Goal: Task Accomplishment & Management: Manage account settings

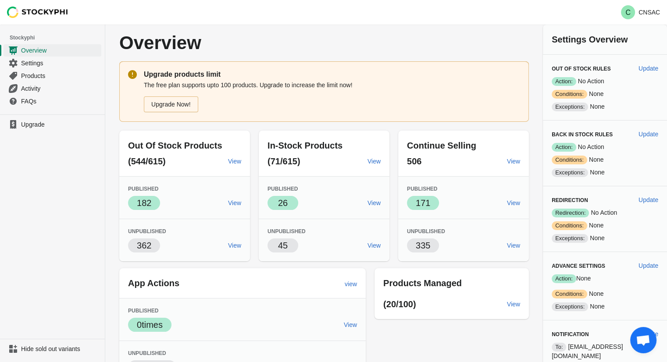
scroll to position [14, 0]
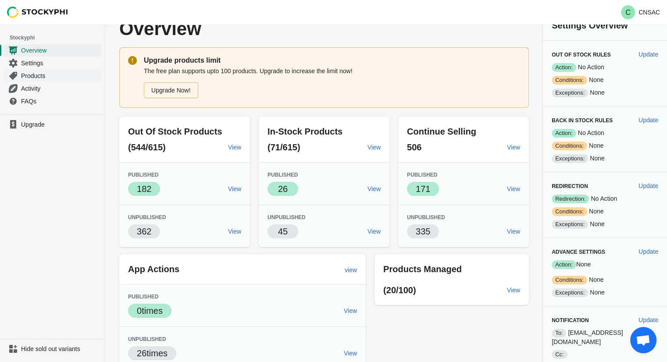
click at [57, 76] on span "Products" at bounding box center [60, 76] width 79 height 9
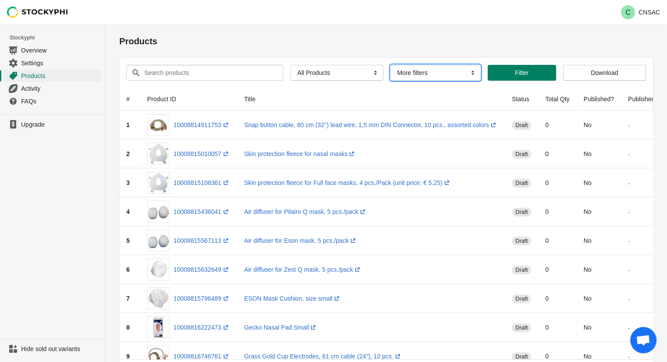
click at [410, 74] on select "More filters Delayed product hide" at bounding box center [436, 73] width 90 height 16
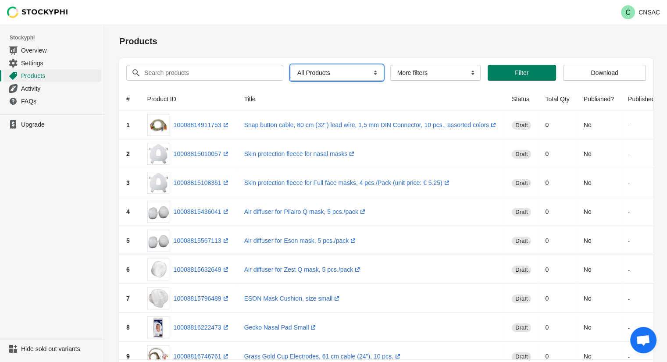
click at [366, 79] on select "All Products InStock InStock Published InStock Un-Published OOS OOS Published O…" at bounding box center [337, 73] width 93 height 16
select select "oos_published"
click at [291, 65] on select "All Products InStock InStock Published InStock Un-Published OOS OOS Published O…" at bounding box center [337, 73] width 93 height 16
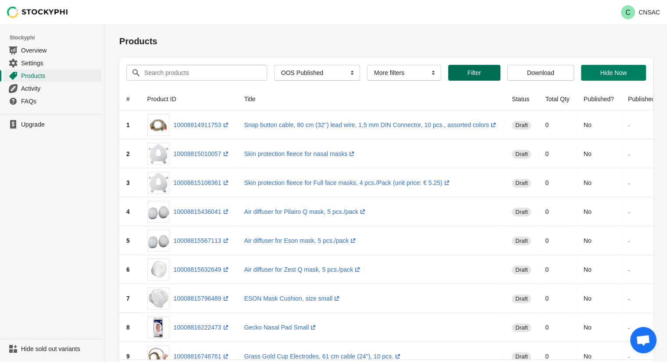
click at [484, 75] on span "Filter" at bounding box center [475, 72] width 38 height 7
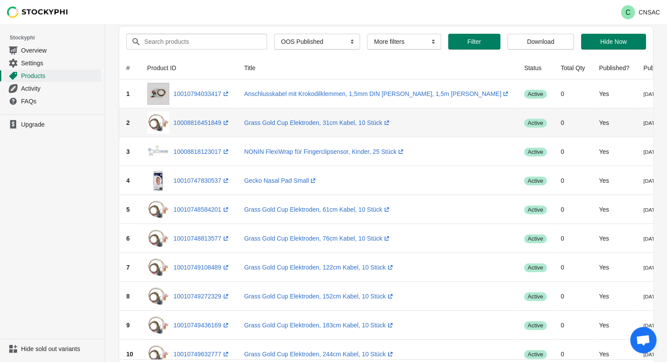
scroll to position [7, 0]
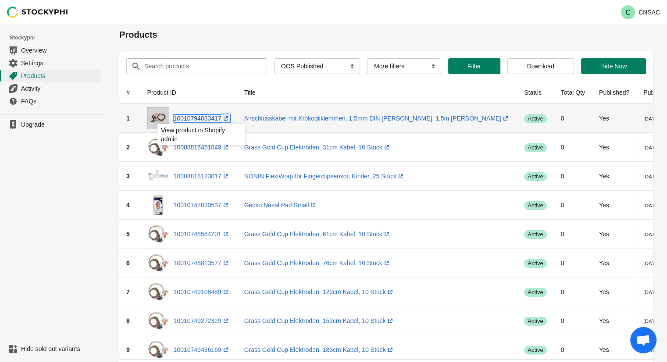
click at [209, 118] on link "10010794033417 (opens a new window)" at bounding box center [202, 118] width 57 height 7
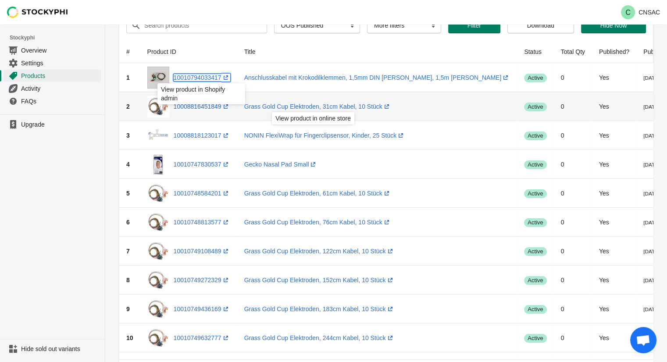
scroll to position [0, 0]
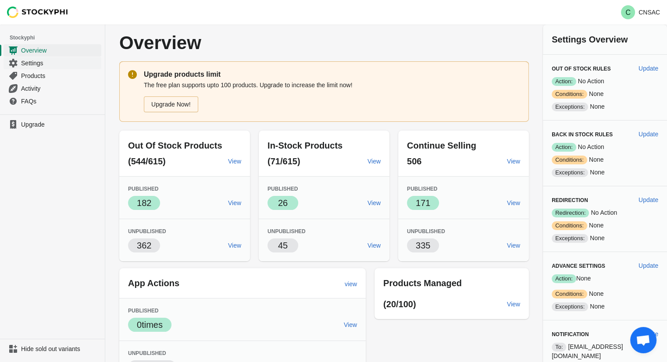
click at [32, 68] on link "Settings" at bounding box center [53, 63] width 98 height 13
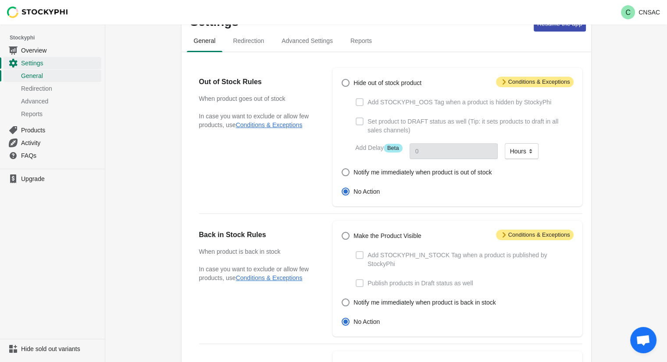
scroll to position [28, 0]
click at [502, 237] on icon at bounding box center [504, 234] width 9 height 9
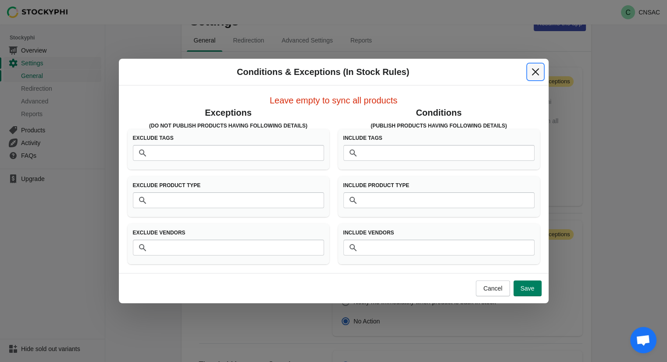
click at [534, 68] on icon "Close" at bounding box center [535, 72] width 9 height 9
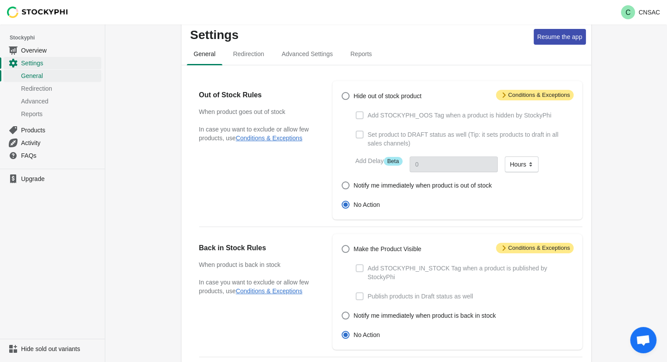
scroll to position [13, 0]
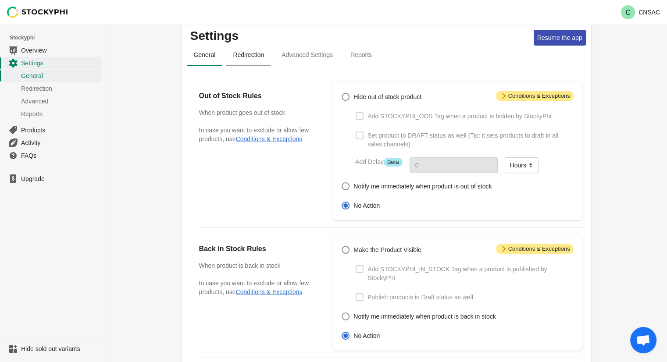
click at [255, 62] on span "Redirection" at bounding box center [248, 55] width 45 height 16
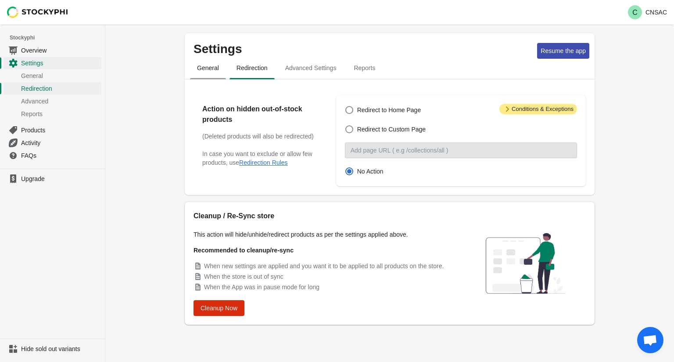
click at [202, 64] on span "General" at bounding box center [208, 68] width 36 height 16
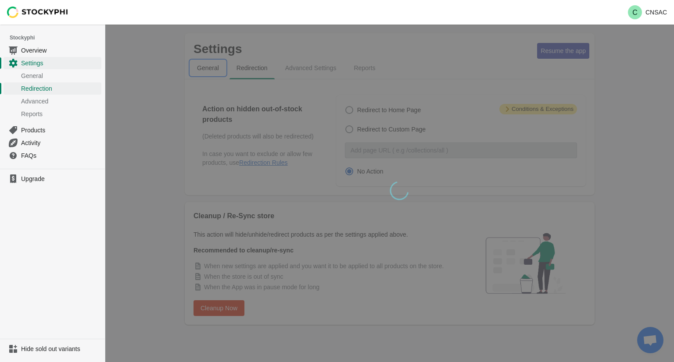
select select "hours"
